Goal: Information Seeking & Learning: Learn about a topic

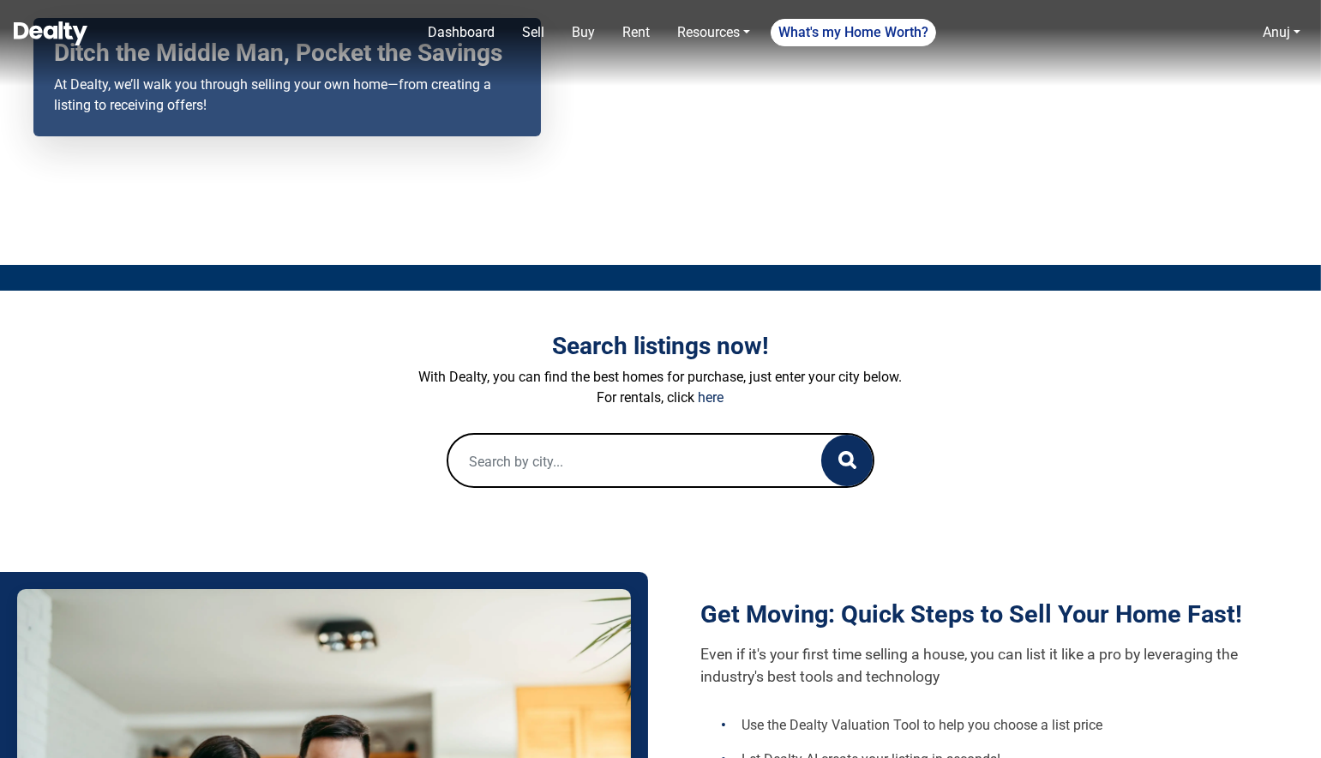
scroll to position [257, 0]
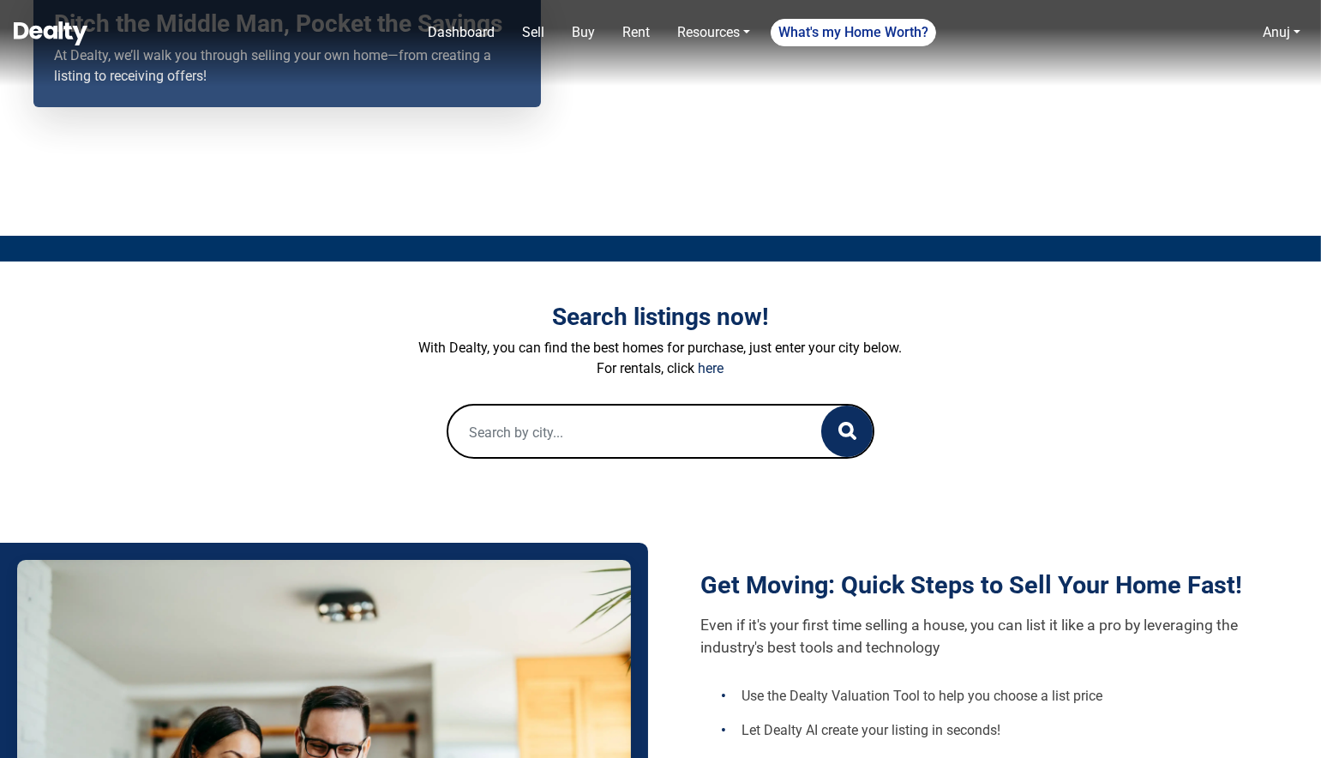
click at [584, 436] on input "text" at bounding box center [618, 433] width 340 height 55
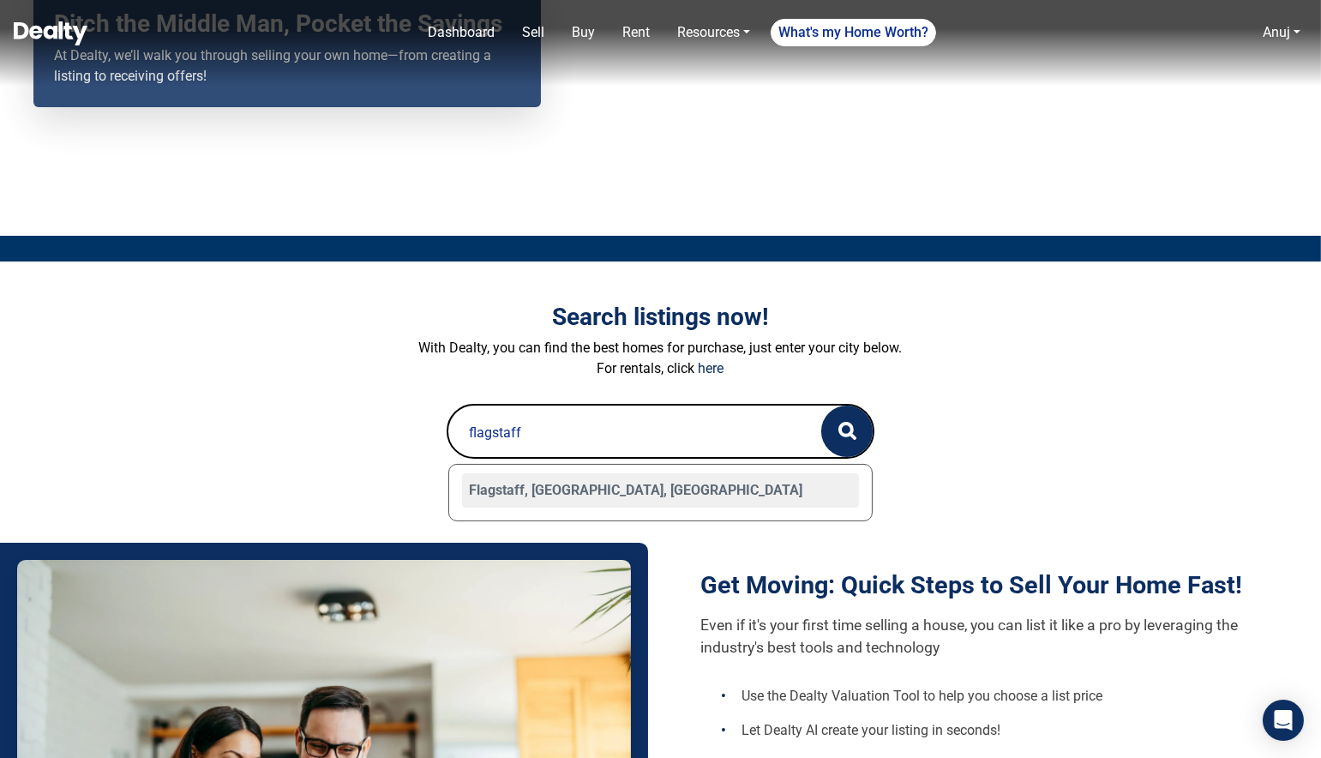
click at [505, 488] on div "Flagstaff, [GEOGRAPHIC_DATA], [GEOGRAPHIC_DATA]" at bounding box center [661, 490] width 398 height 34
type input "Flagstaff, AZ, USA"
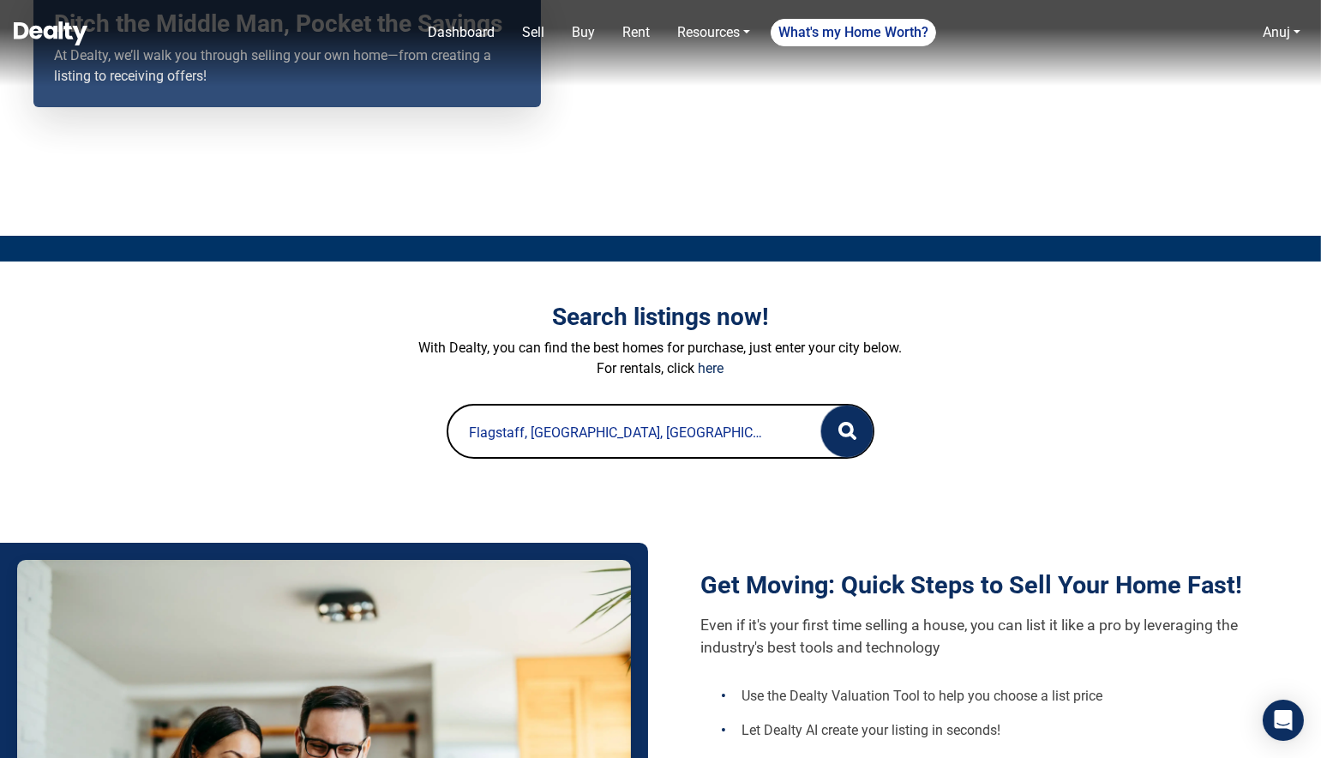
click at [844, 428] on icon "button" at bounding box center [848, 431] width 18 height 18
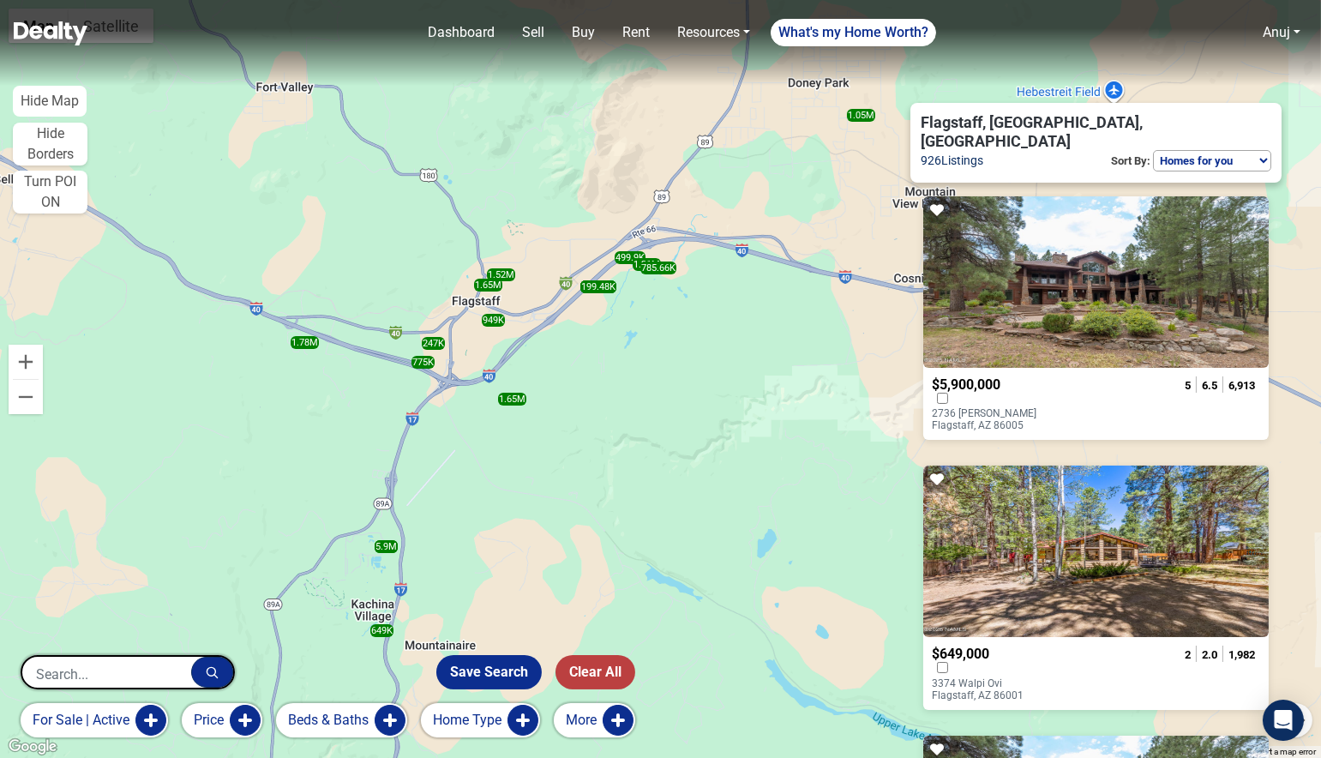
click at [1177, 150] on select "Homes for you Price (Low to High) Price (High to Low) Newest" at bounding box center [1212, 160] width 118 height 21
select select "newest"
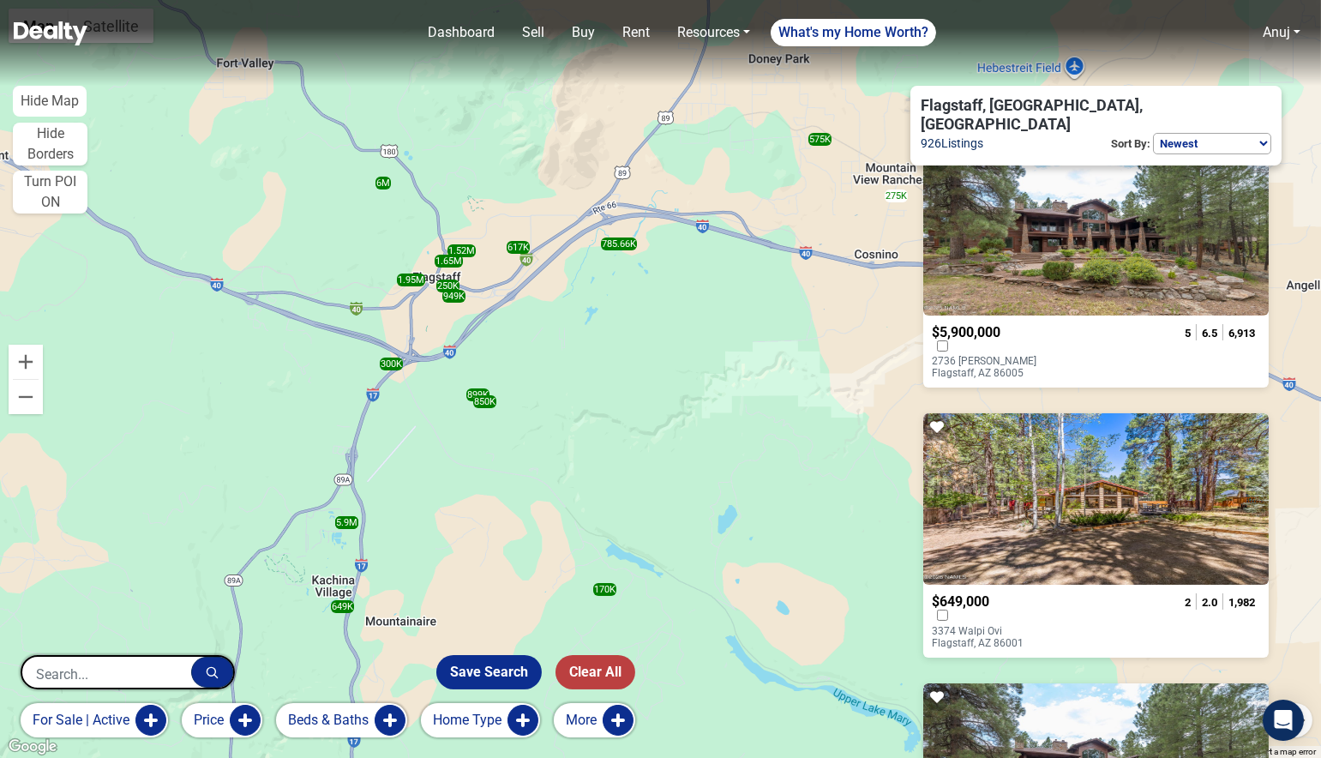
scroll to position [44, 0]
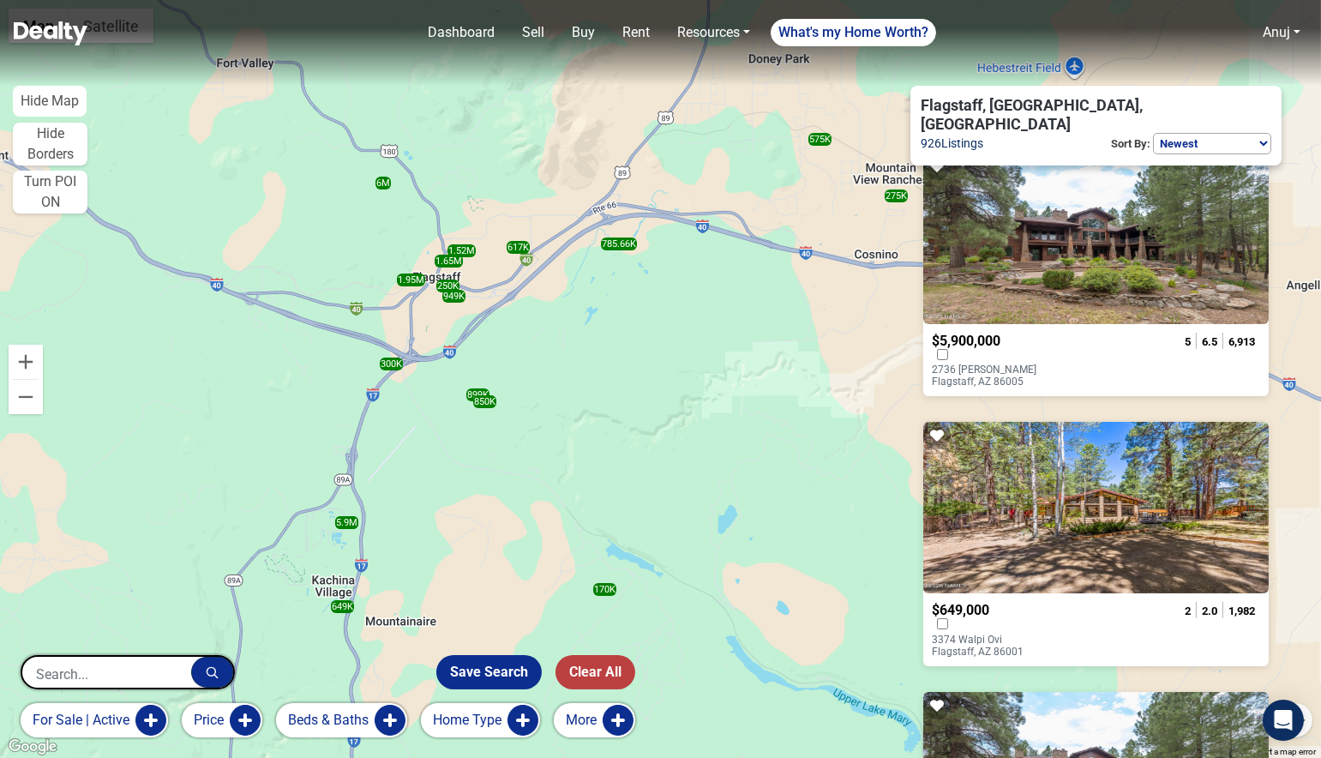
click at [1212, 133] on select "Homes for you Price (Low to High) Price (High to Low) Newest" at bounding box center [1212, 143] width 118 height 21
click at [62, 34] on img at bounding box center [51, 33] width 74 height 24
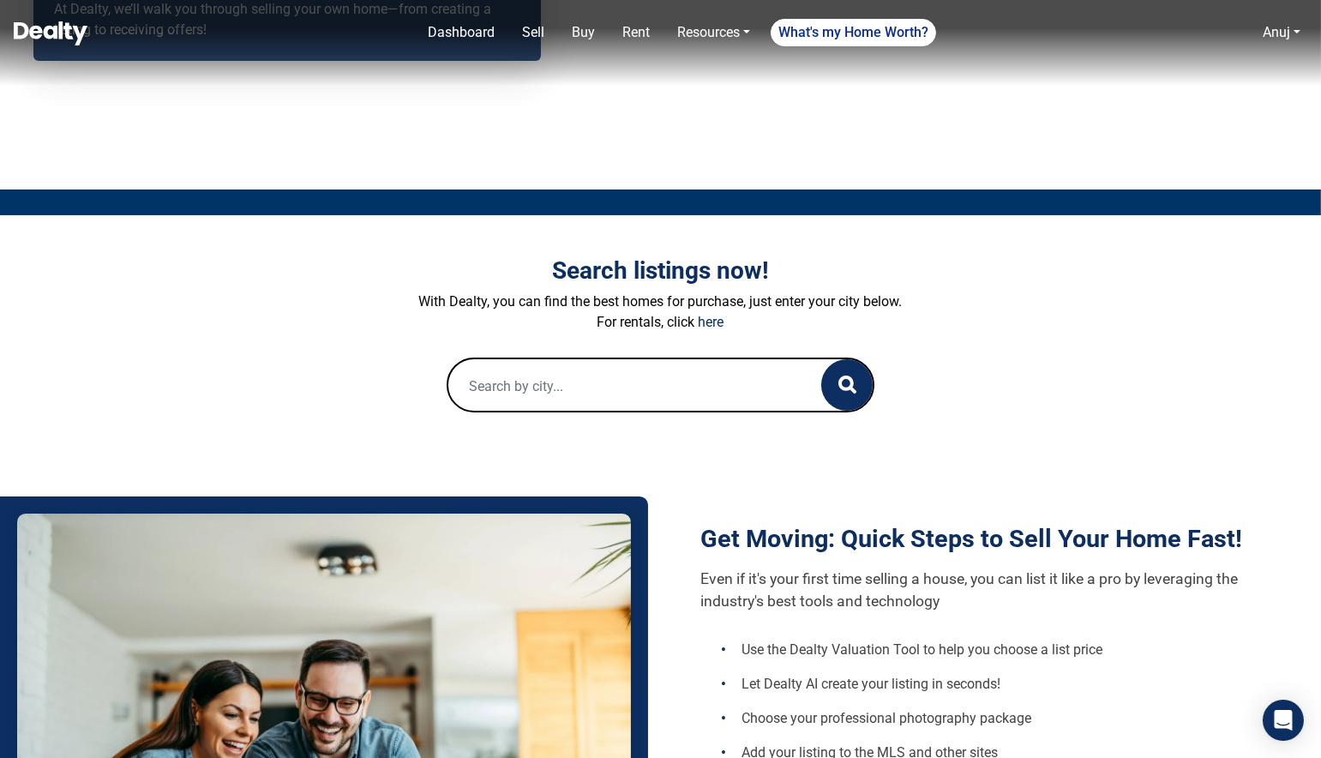
scroll to position [328, 0]
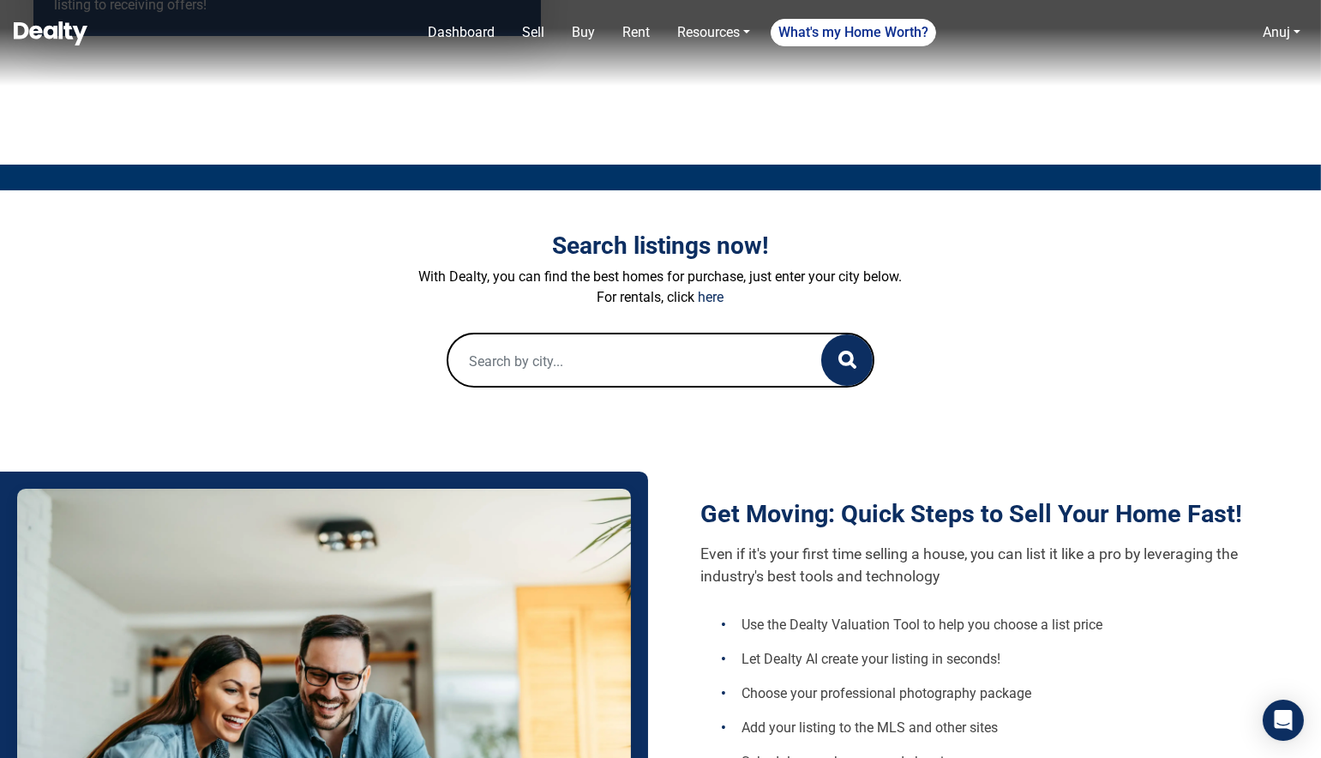
click at [562, 360] on input "text" at bounding box center [618, 361] width 340 height 55
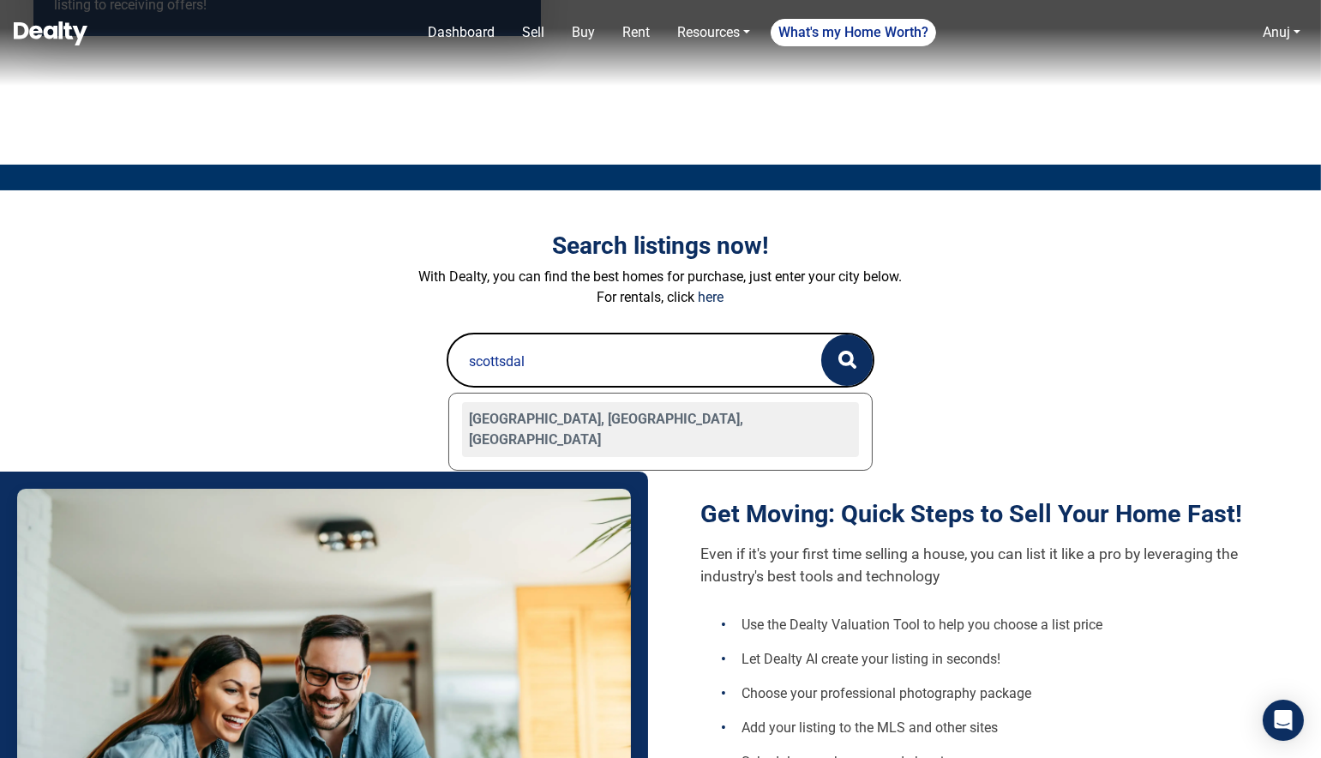
click at [544, 419] on div "[GEOGRAPHIC_DATA], [GEOGRAPHIC_DATA], [GEOGRAPHIC_DATA]" at bounding box center [661, 429] width 398 height 55
type input "[GEOGRAPHIC_DATA], [GEOGRAPHIC_DATA], [GEOGRAPHIC_DATA]"
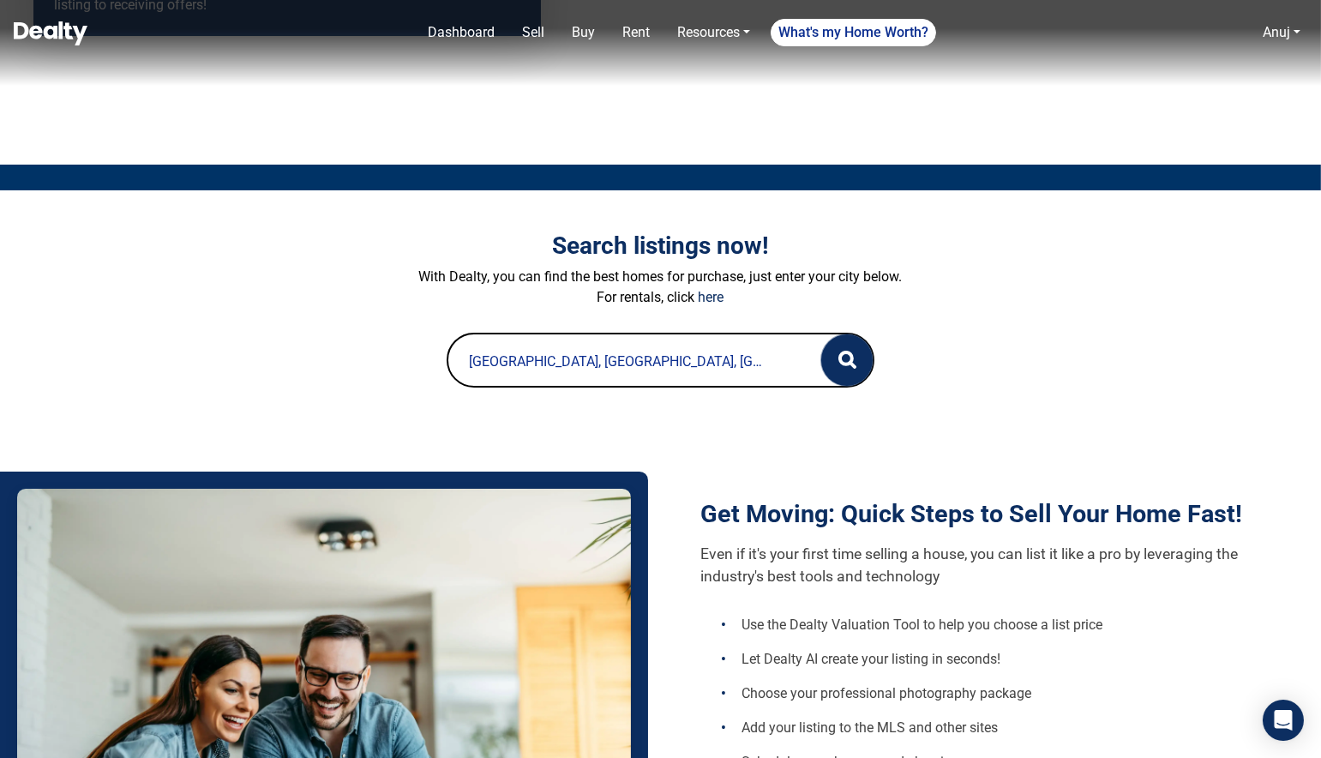
click at [865, 358] on button "button" at bounding box center [846, 359] width 51 height 51
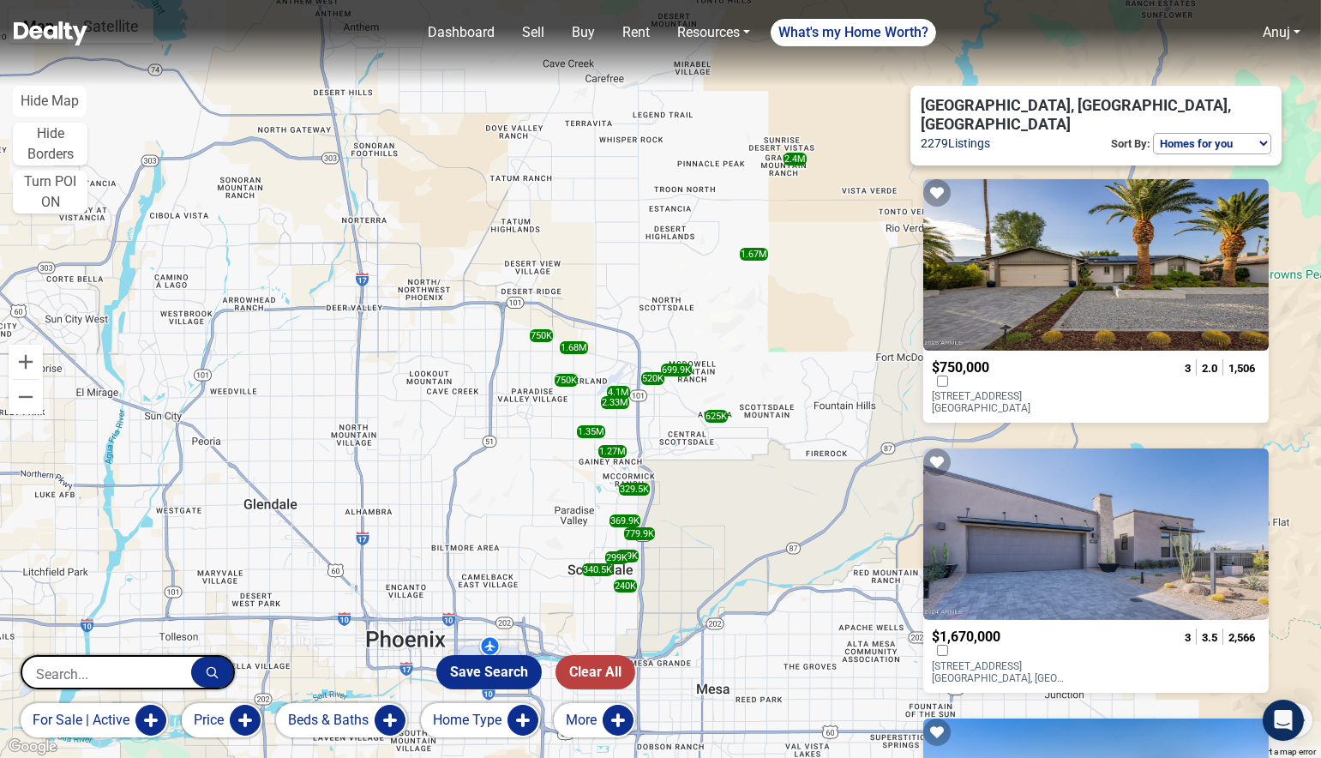
scroll to position [58, 0]
